Goal: Information Seeking & Learning: Find specific page/section

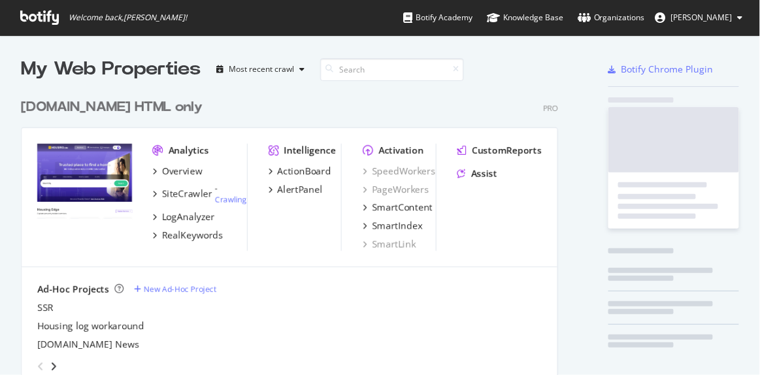
scroll to position [365, 741]
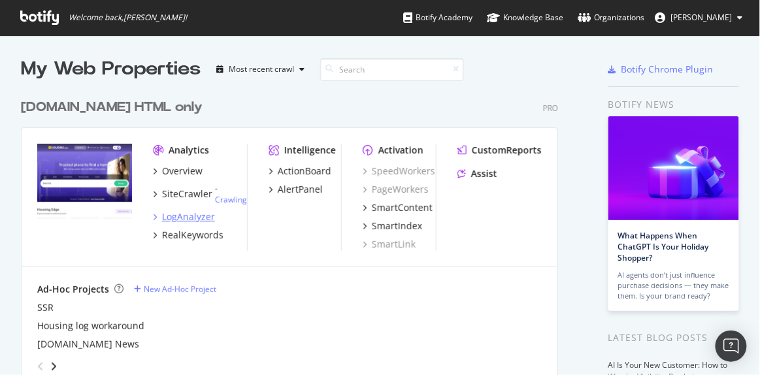
click at [212, 220] on div "LogAnalyzer" at bounding box center [188, 216] width 53 height 13
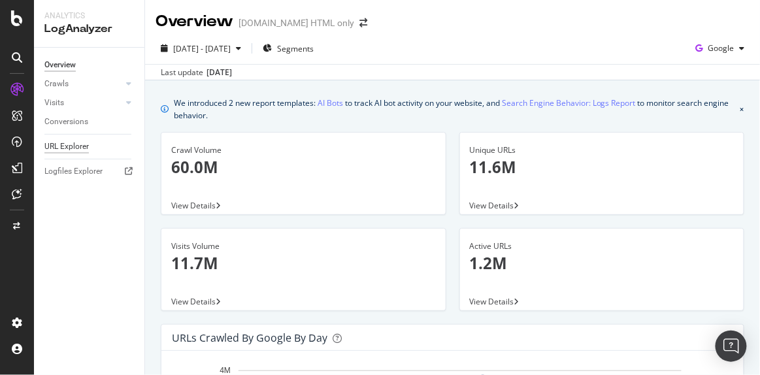
click at [73, 144] on div "URL Explorer" at bounding box center [66, 147] width 44 height 14
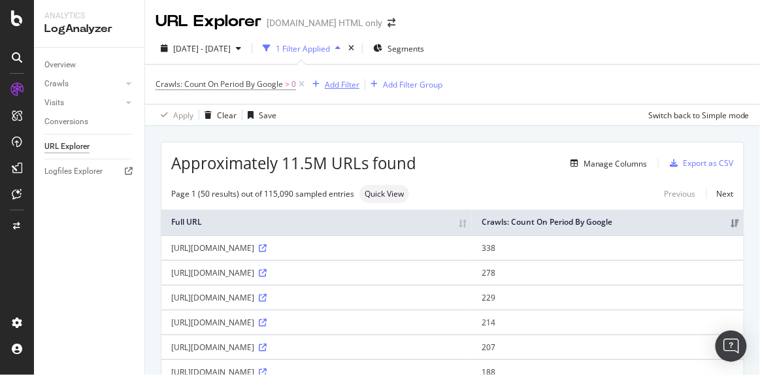
click at [331, 84] on div "Add Filter" at bounding box center [342, 84] width 35 height 11
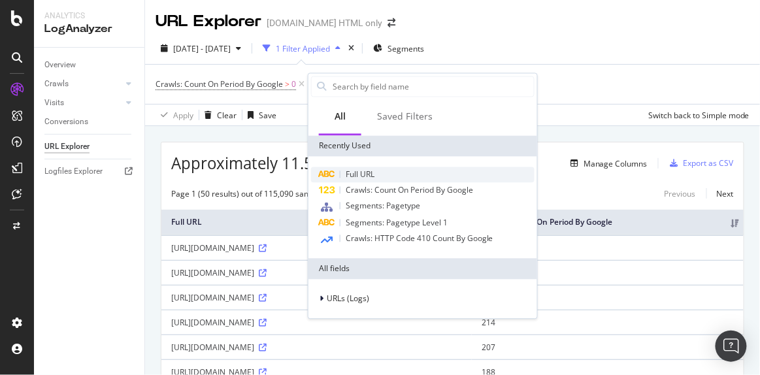
click at [374, 170] on span "Full URL" at bounding box center [359, 174] width 29 height 11
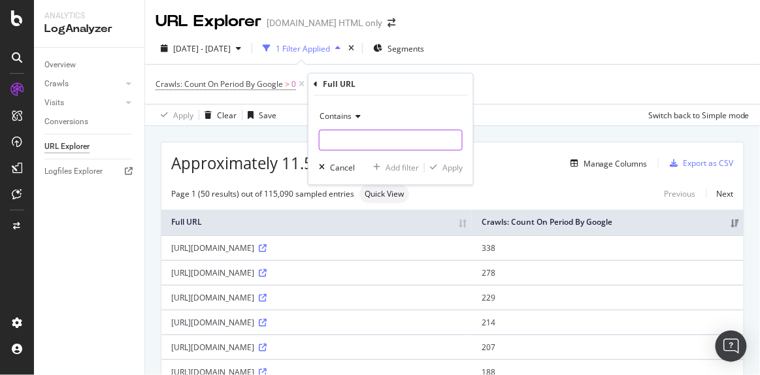
click at [355, 148] on input "text" at bounding box center [390, 140] width 142 height 21
paste input "building"
type input "building"
click at [439, 168] on div "button" at bounding box center [434, 168] width 18 height 8
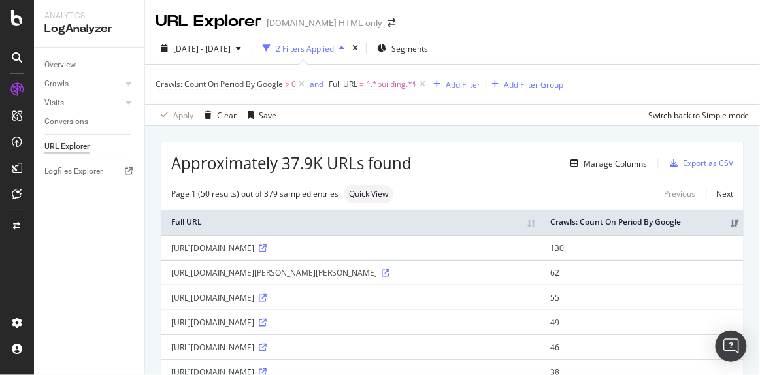
click at [377, 88] on span "^.*building.*$" at bounding box center [391, 84] width 51 height 18
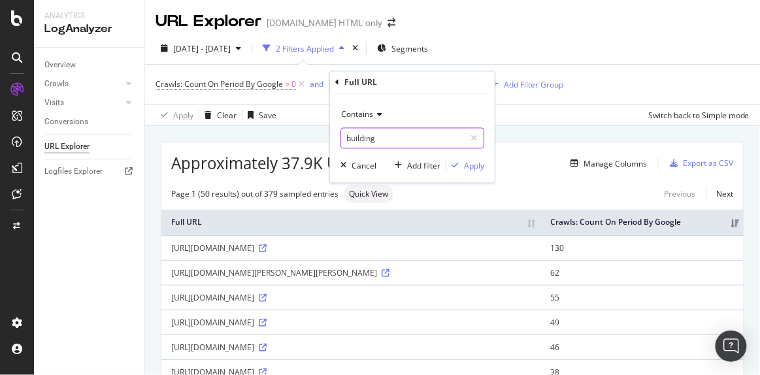
click at [357, 130] on input "building" at bounding box center [402, 138] width 123 height 21
type input "/building/"
click at [487, 165] on div "Contains /building/ Cancel Add filter Apply" at bounding box center [412, 138] width 165 height 89
click at [478, 164] on div "Apply" at bounding box center [474, 165] width 20 height 11
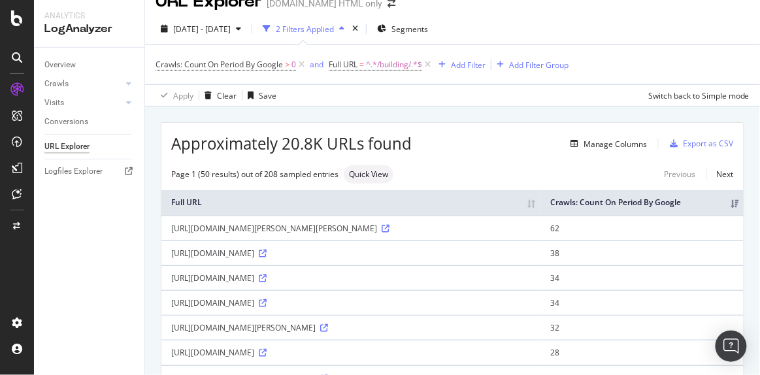
scroll to position [21, 0]
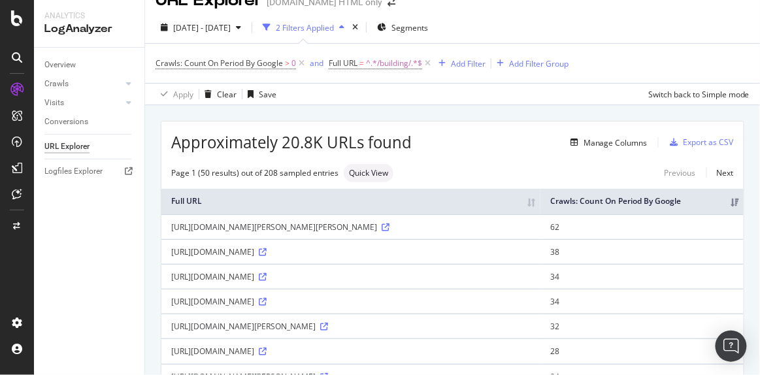
drag, startPoint x: 193, startPoint y: 244, endPoint x: 176, endPoint y: 234, distance: 19.6
click at [176, 233] on div "[URL][DOMAIN_NAME][PERSON_NAME][PERSON_NAME]" at bounding box center [350, 226] width 359 height 11
copy div "ttps://[DOMAIN_NAME][URL][PERSON_NAME][PERSON_NAME]"
click at [381, 231] on icon at bounding box center [385, 227] width 8 height 8
drag, startPoint x: 483, startPoint y: 298, endPoint x: 169, endPoint y: 287, distance: 314.3
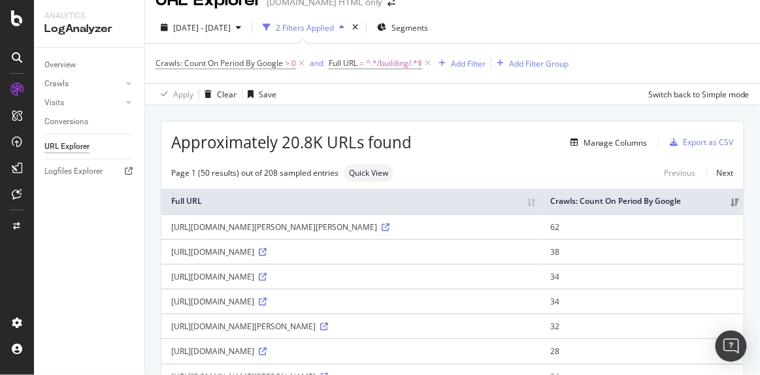
click at [169, 287] on td "[URL][DOMAIN_NAME]" at bounding box center [350, 276] width 379 height 25
click at [266, 281] on icon at bounding box center [263, 277] width 8 height 8
